Goal: Communication & Community: Ask a question

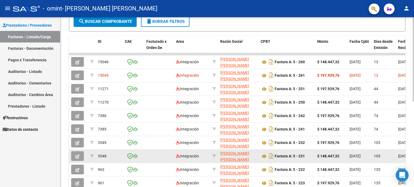
scroll to position [135, 0]
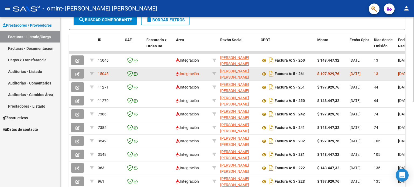
click at [362, 68] on datatable-body-cell "[DATE]" at bounding box center [360, 73] width 24 height 13
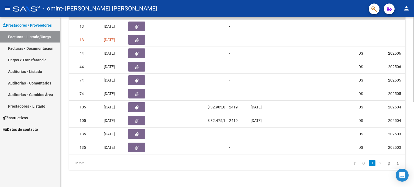
scroll to position [0, 0]
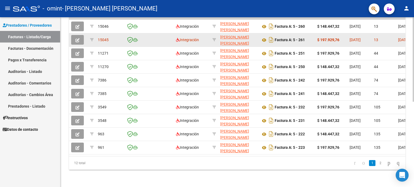
click at [79, 38] on icon "button" at bounding box center [77, 40] width 4 height 4
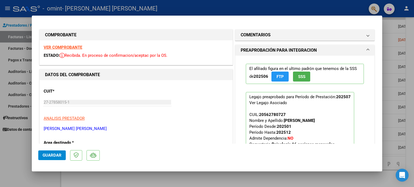
click at [66, 44] on div "VER COMPROBANTE ESTADO: Recibida. En proceso de confirmacion/aceptac por la OS." at bounding box center [136, 52] width 193 height 25
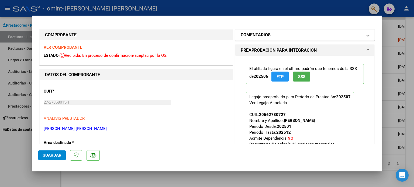
click at [349, 39] on mat-expansion-panel-header "COMENTARIOS" at bounding box center [304, 35] width 139 height 11
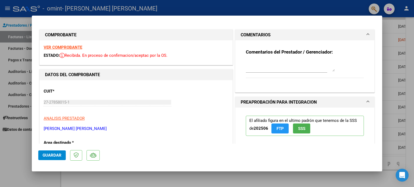
click at [300, 64] on textarea at bounding box center [290, 66] width 89 height 11
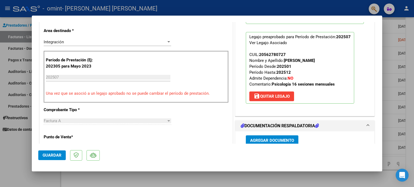
scroll to position [98, 0]
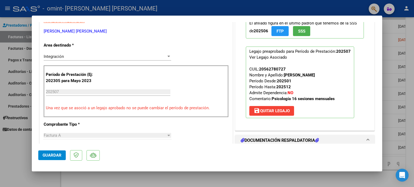
type textarea "hola quiero saber que fue lo que paso con esta fc por favor. gracias"
click at [50, 156] on span "Guardar" at bounding box center [52, 155] width 19 height 5
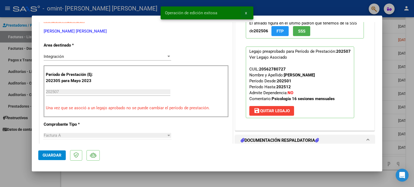
click at [247, 14] on span "x" at bounding box center [246, 13] width 2 height 5
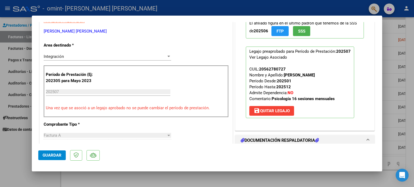
click at [414, 50] on div at bounding box center [207, 93] width 414 height 187
type input "$ 0,00"
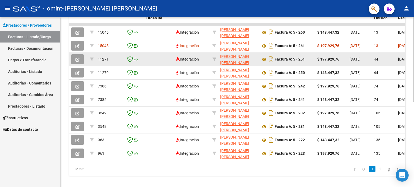
scroll to position [146, 0]
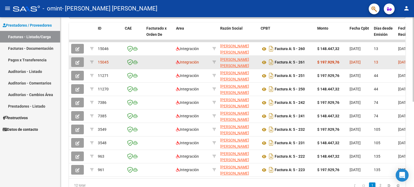
click at [351, 58] on datatable-body-cell "[DATE]" at bounding box center [360, 62] width 24 height 13
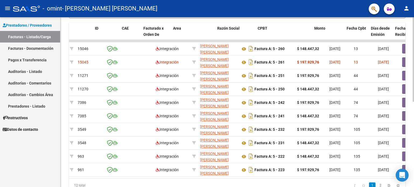
scroll to position [0, 0]
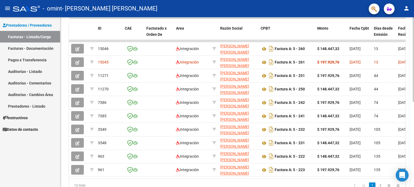
click at [322, 178] on datatable-body "15046 Integración [PERSON_NAME] [PERSON_NAME] 27278580151 Factura A: 5 - 260 $ …" at bounding box center [237, 109] width 337 height 139
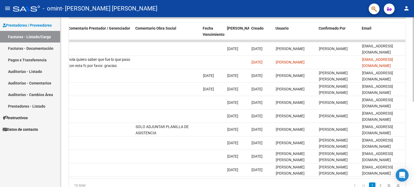
scroll to position [0, 800]
